Goal: Transaction & Acquisition: Purchase product/service

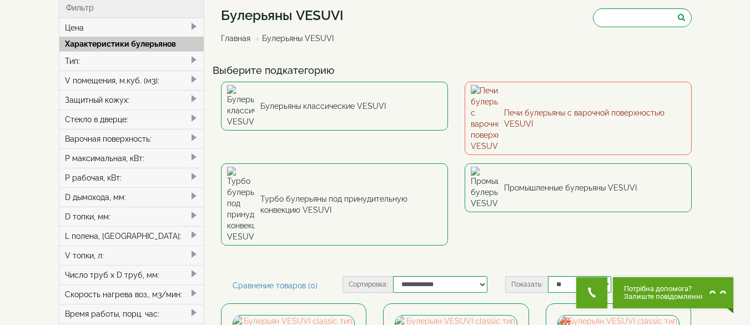
click at [523, 102] on link "Печи булерьяны с варочной поверхностью VESUVI" at bounding box center [577, 118] width 227 height 73
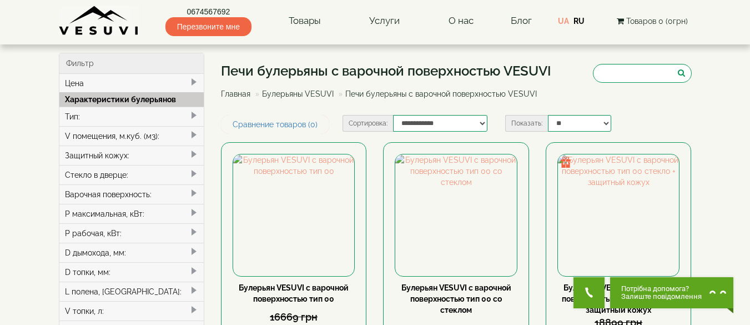
scroll to position [55, 0]
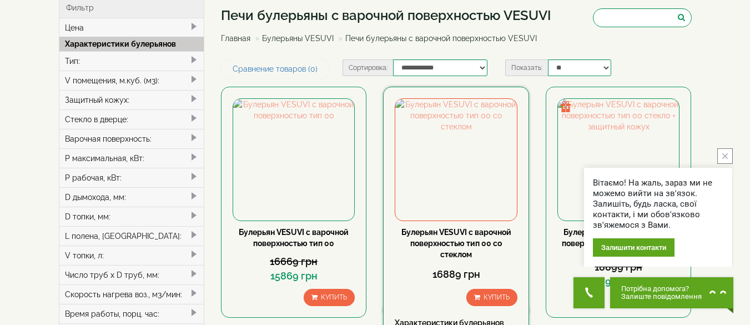
click at [495, 230] on link "Булерьян VESUVI с варочной поверхностью тип 00 со стеклом" at bounding box center [456, 243] width 110 height 31
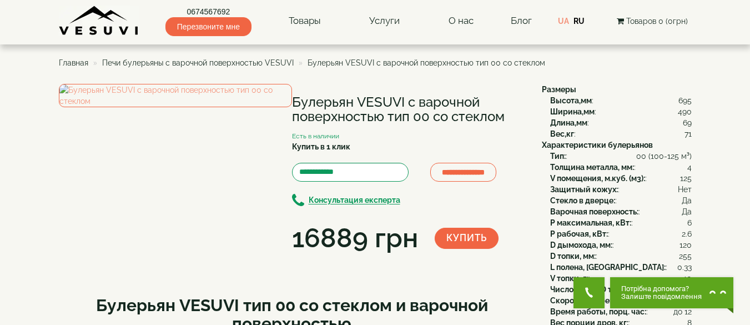
drag, startPoint x: 291, startPoint y: 100, endPoint x: 513, endPoint y: 112, distance: 222.3
click at [513, 112] on div "**********" at bounding box center [296, 170] width 474 height 173
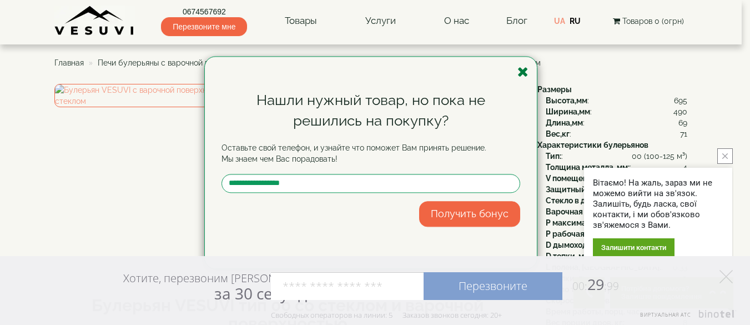
click at [524, 71] on icon "button" at bounding box center [522, 72] width 11 height 14
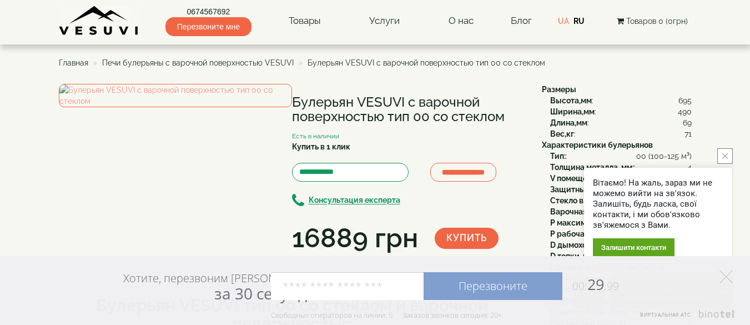
click at [724, 158] on icon "close button" at bounding box center [725, 156] width 6 height 6
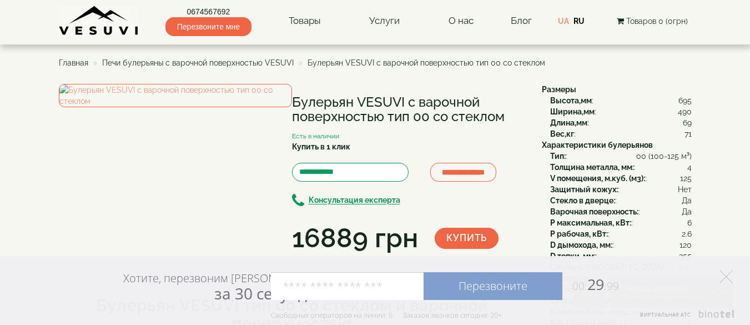
drag, startPoint x: 291, startPoint y: 100, endPoint x: 519, endPoint y: 121, distance: 229.6
click at [519, 121] on div "**********" at bounding box center [296, 170] width 474 height 173
copy div "Булерьян VESUVI с варочной поверхностью тип 00 со стеклом"
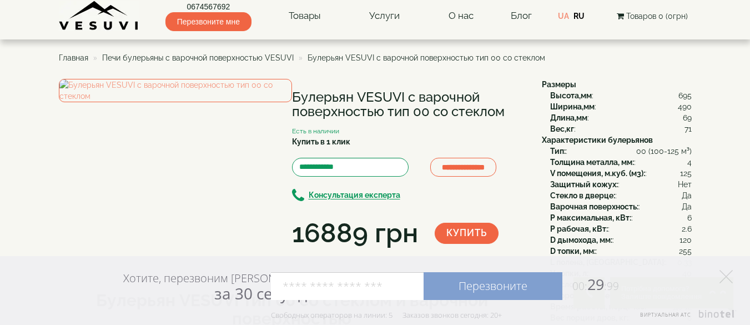
scroll to position [7, 0]
